Goal: Navigation & Orientation: Find specific page/section

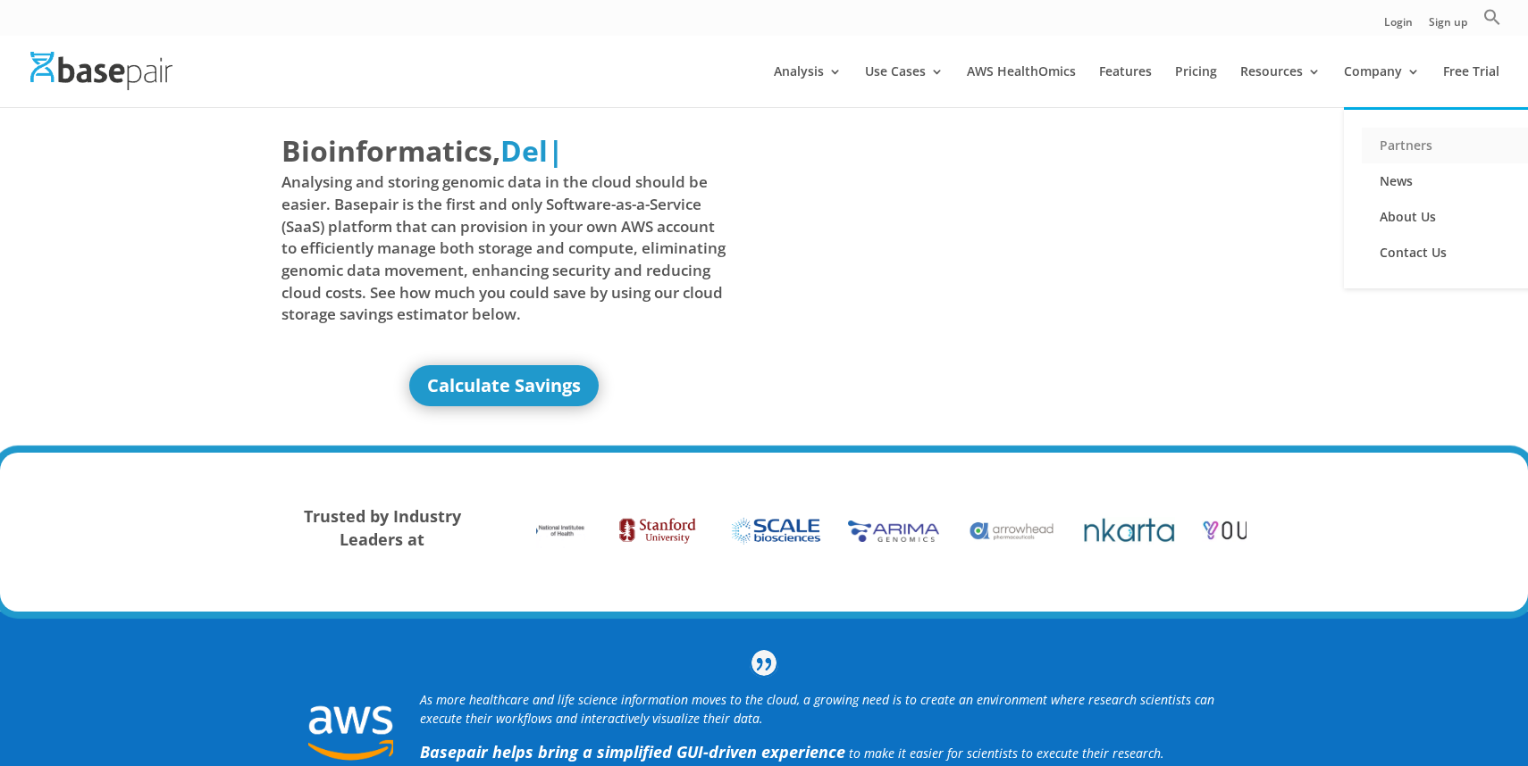
click at [1384, 152] on link "Partners" at bounding box center [1450, 146] width 179 height 36
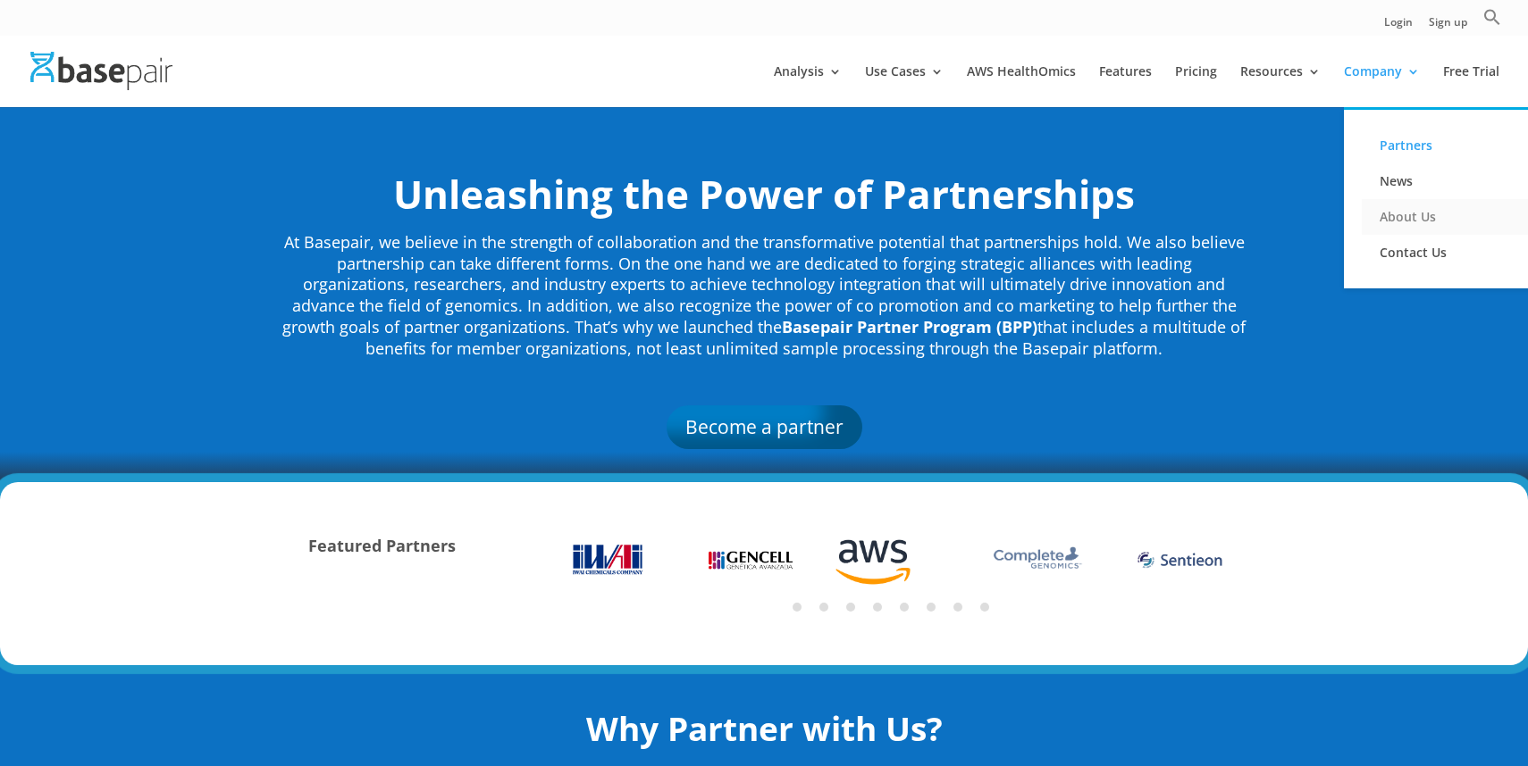
click at [1379, 207] on link "About Us" at bounding box center [1450, 217] width 179 height 36
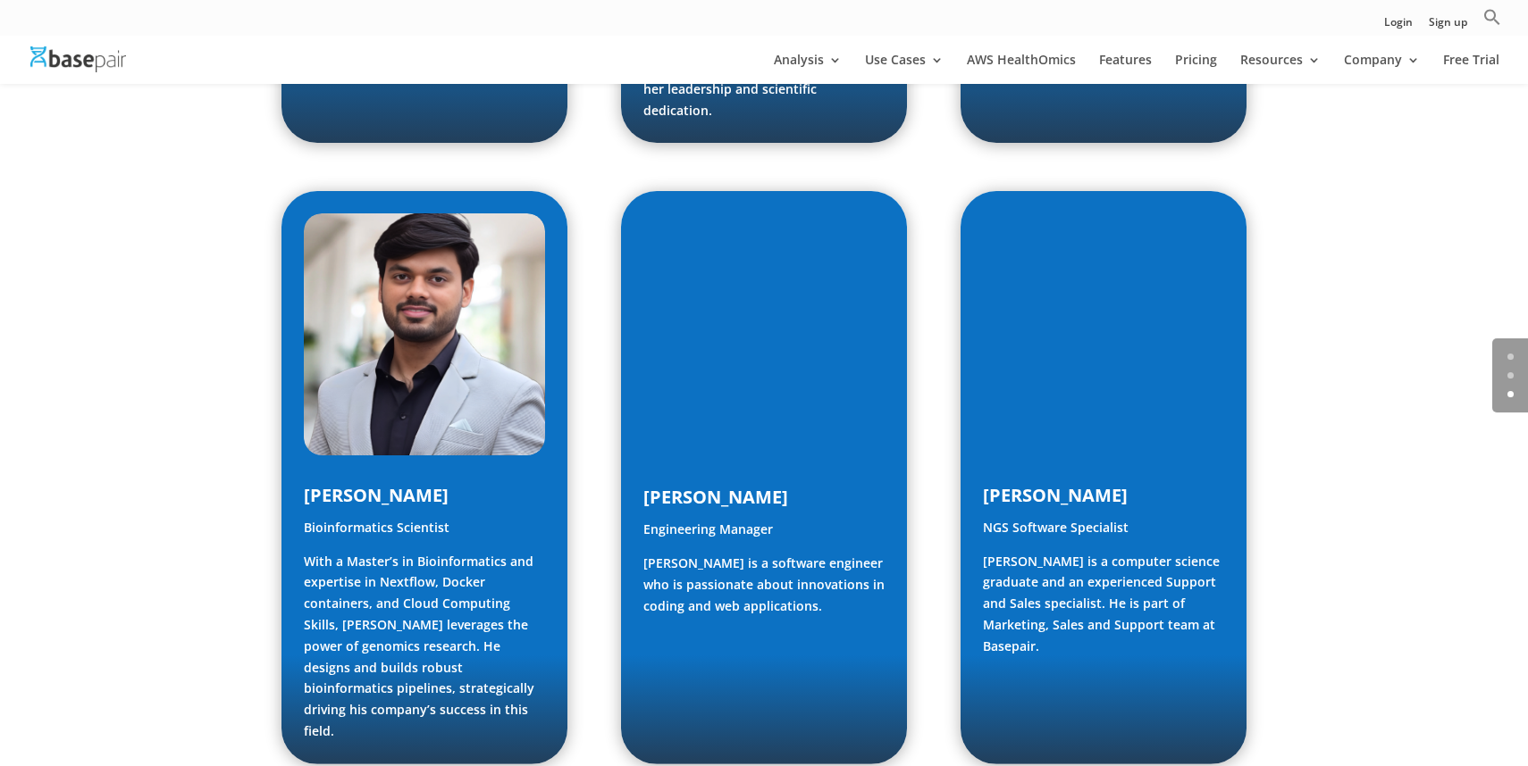
scroll to position [2251, 0]
